Goal: Transaction & Acquisition: Purchase product/service

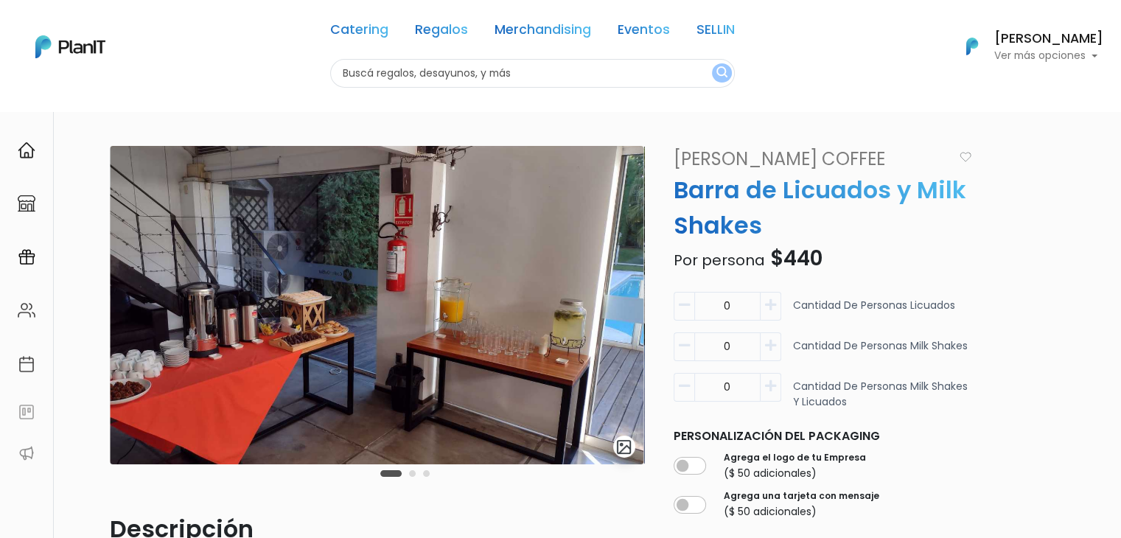
click at [402, 71] on input "text" at bounding box center [532, 73] width 404 height 29
click at [445, 25] on link "Regalos" at bounding box center [441, 33] width 53 height 18
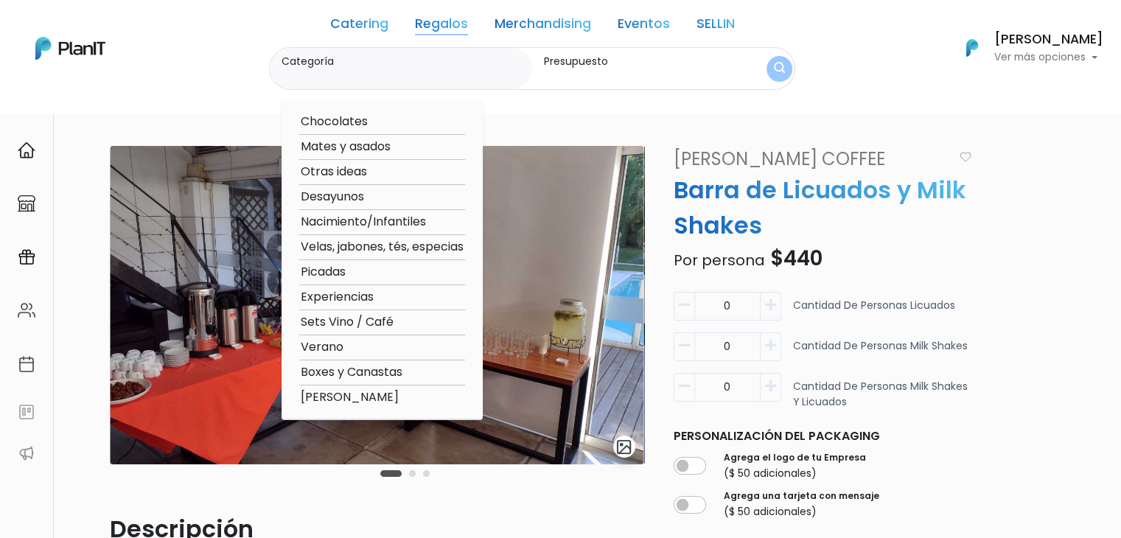
click at [354, 147] on option "Mates y asados" at bounding box center [382, 147] width 166 height 18
type input "Mates y asados"
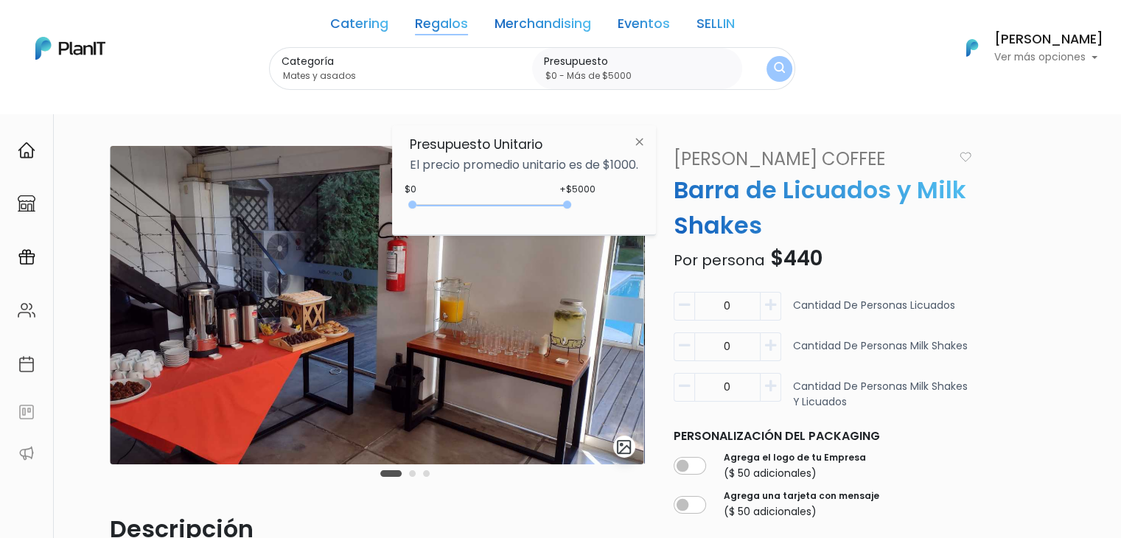
type input "$0 - Más de $5000"
drag, startPoint x: 440, startPoint y: 202, endPoint x: 646, endPoint y: 211, distance: 206.5
click at [646, 211] on div "Presupuesto Unitario El precio promedio unitario es de $1000. +$5000 $0 0 : 500…" at bounding box center [524, 180] width 264 height 110
click at [774, 66] on img "submit" at bounding box center [779, 69] width 11 height 14
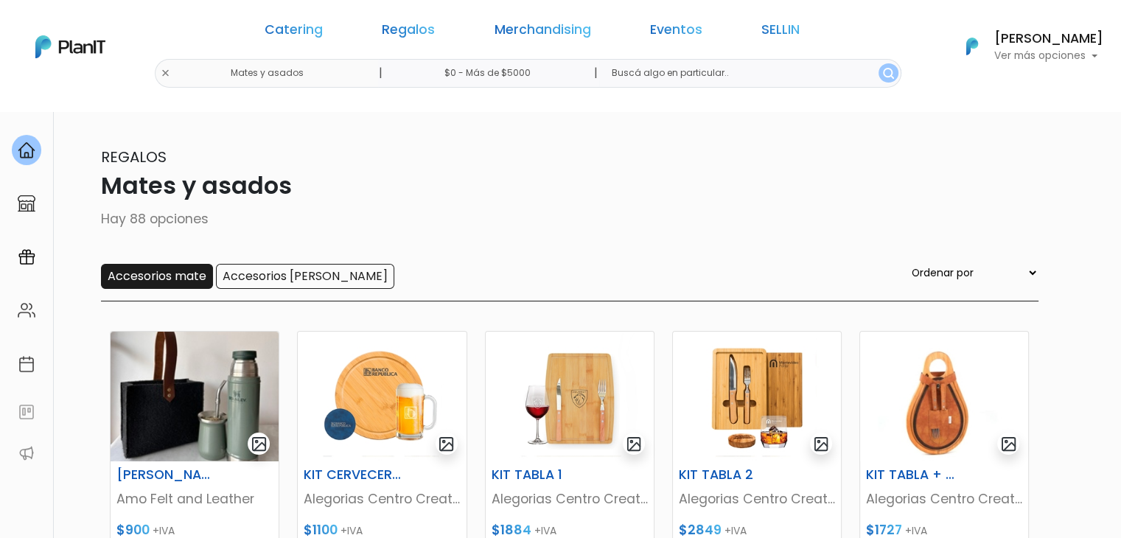
click at [170, 278] on input "Accesorios mate" at bounding box center [157, 276] width 112 height 25
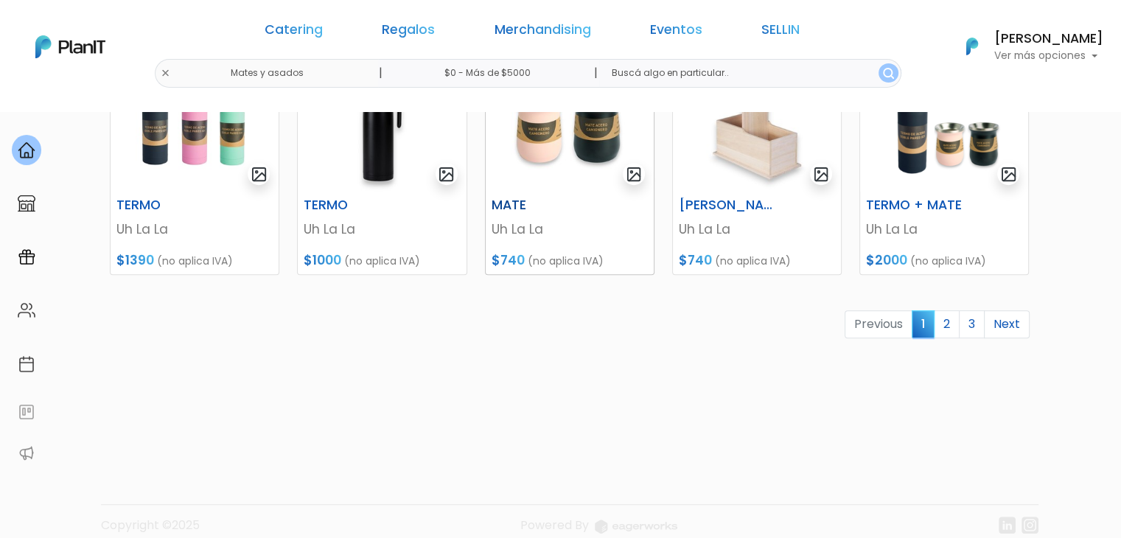
click at [558, 189] on img at bounding box center [569, 127] width 168 height 130
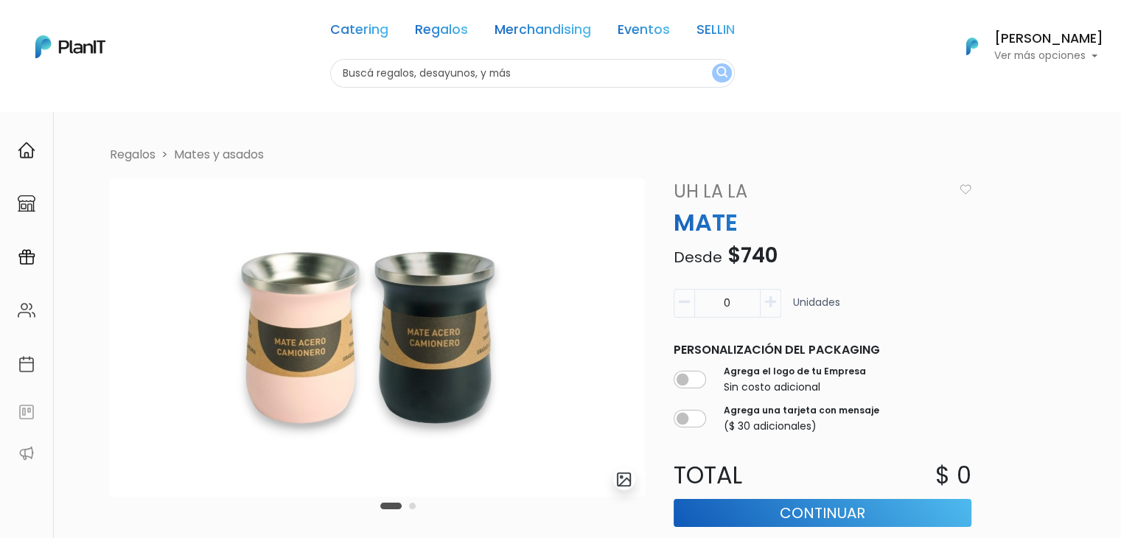
click at [359, 80] on input "text" at bounding box center [532, 73] width 404 height 29
type input "v"
type input "verdi"
click at [712, 63] on button "submit" at bounding box center [722, 72] width 20 height 19
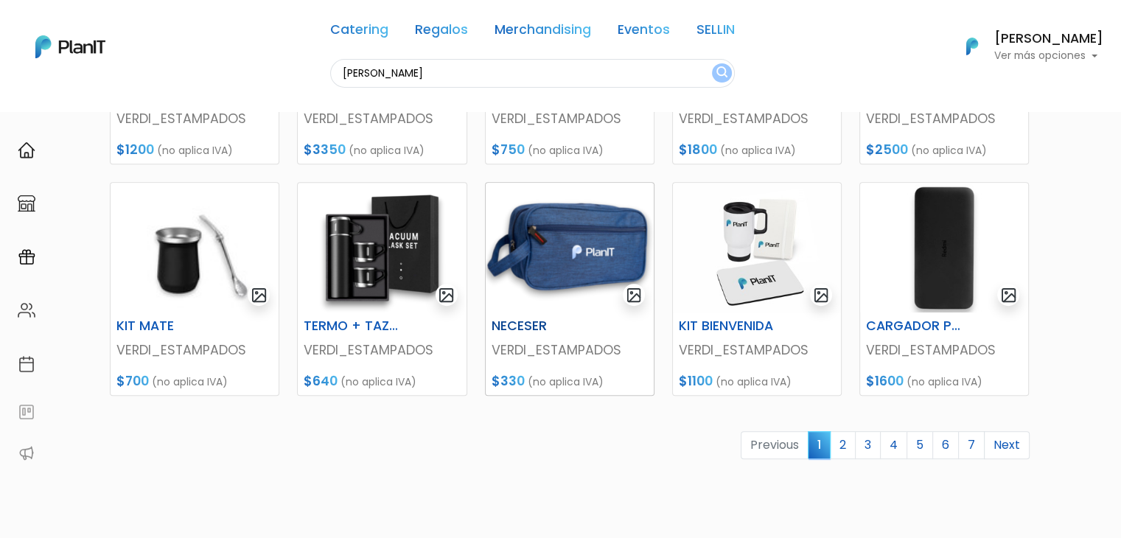
click at [527, 274] on img at bounding box center [569, 248] width 168 height 130
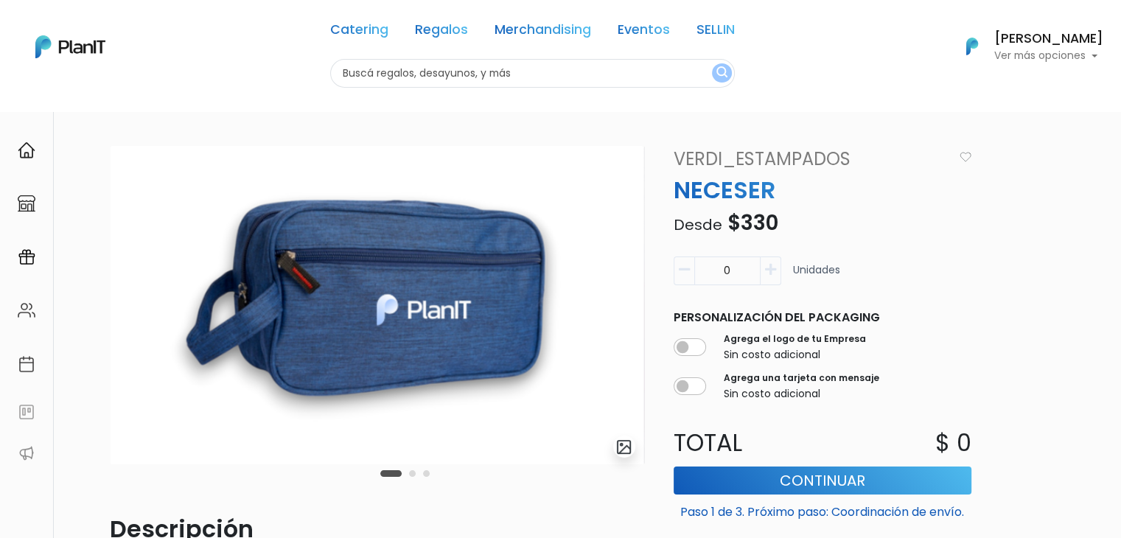
click at [412, 474] on button "Carousel Page 2" at bounding box center [412, 473] width 7 height 7
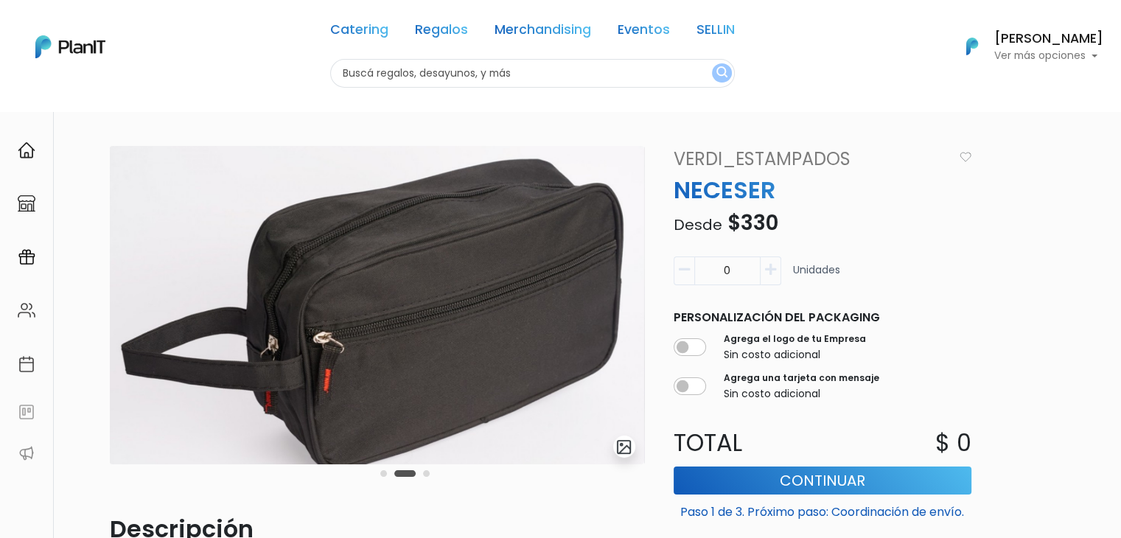
click at [424, 470] on button "Carousel Page 3" at bounding box center [426, 473] width 7 height 7
